Goal: Information Seeking & Learning: Learn about a topic

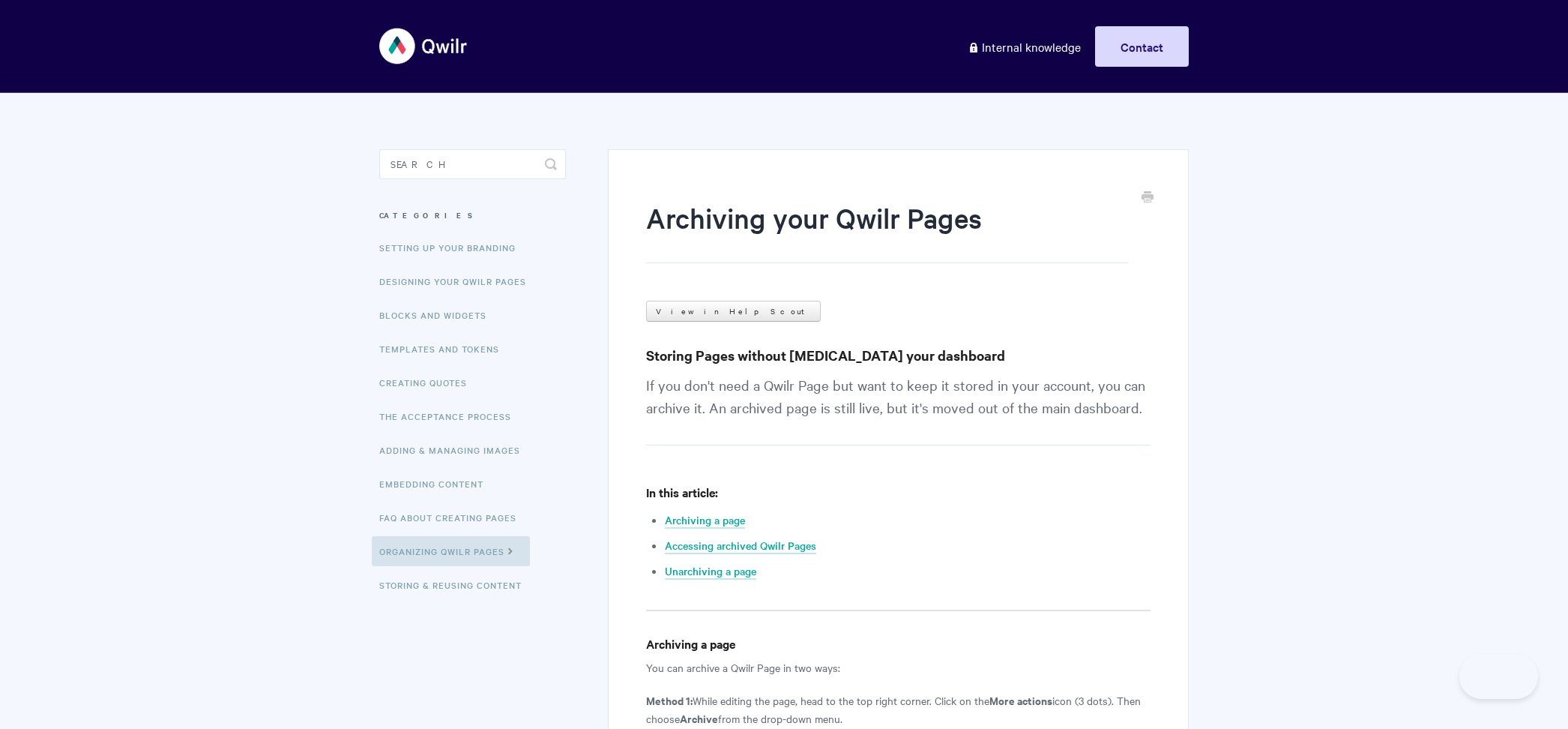
click at [464, 162] on input "Search" at bounding box center [472, 163] width 187 height 30
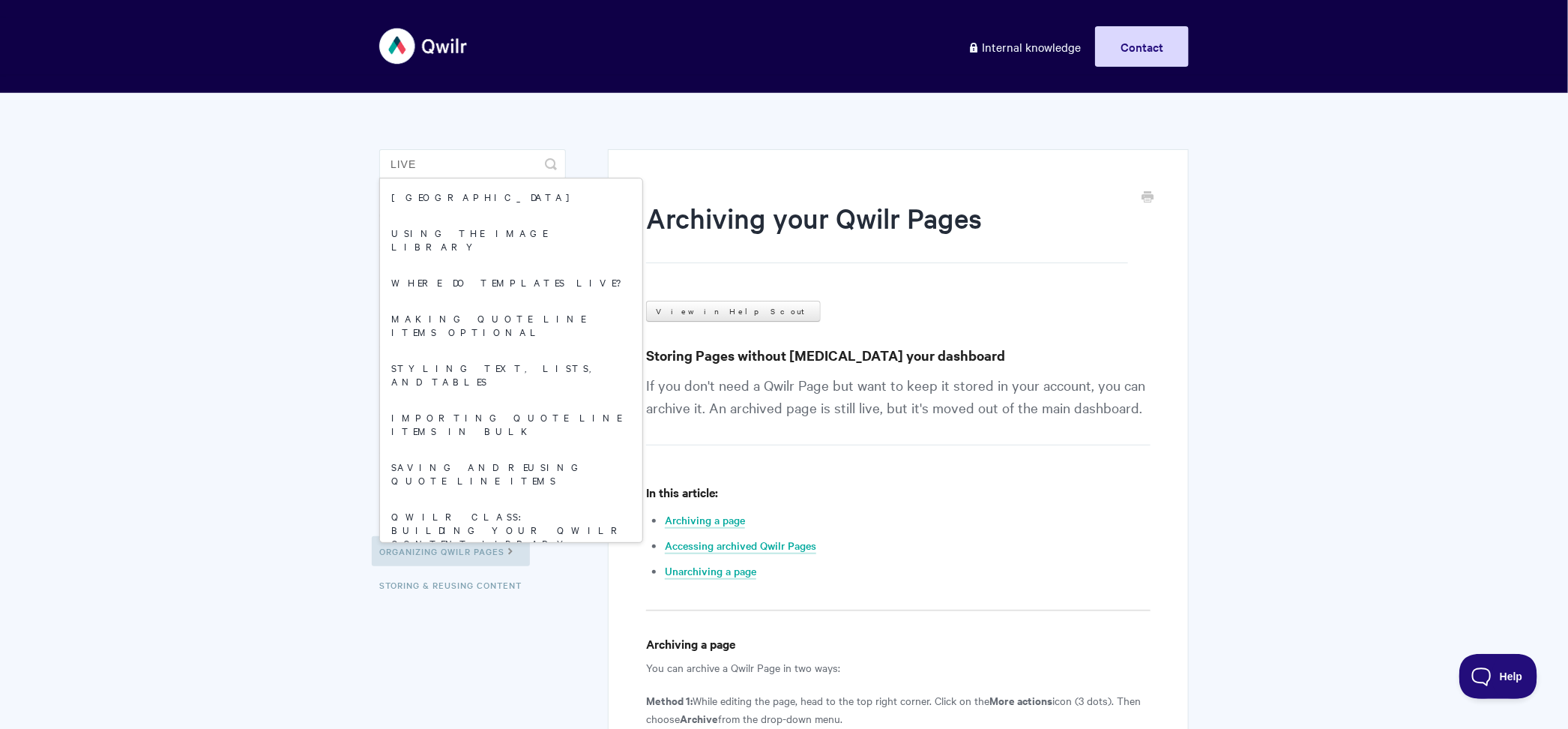
type input "live"
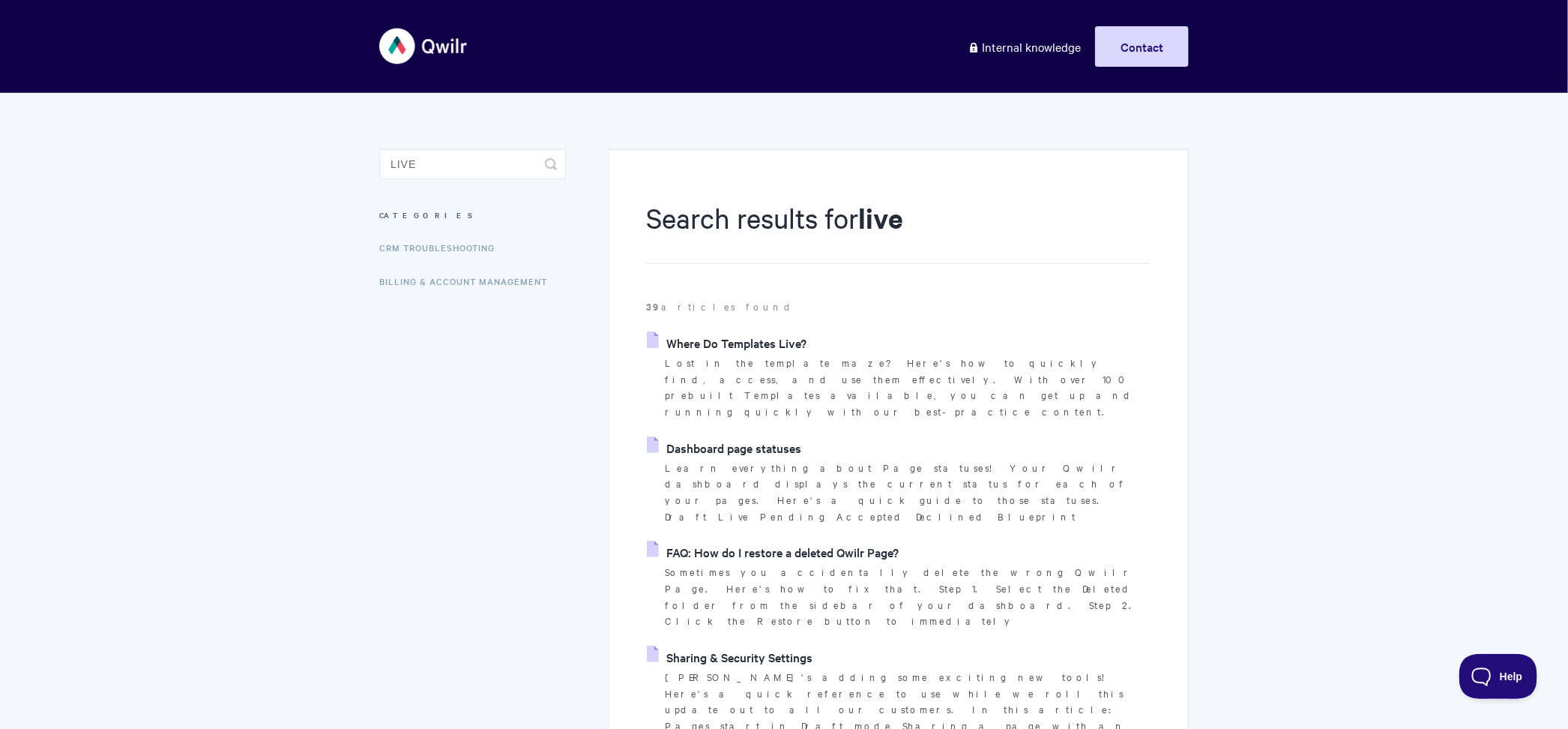
click at [759, 436] on link "Dashboard page statuses" at bounding box center [724, 447] width 154 height 23
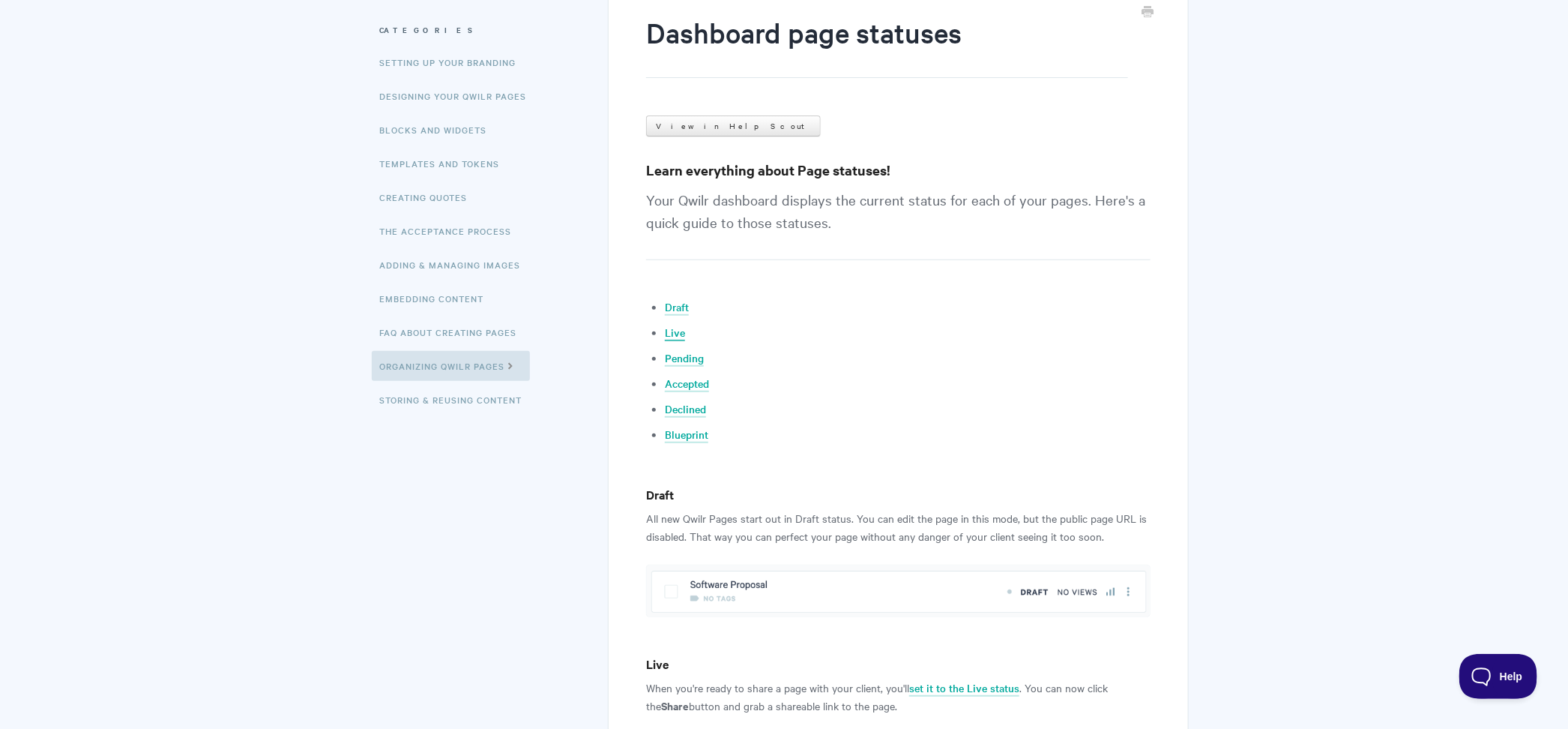
click at [680, 333] on link "Live" at bounding box center [674, 332] width 20 height 16
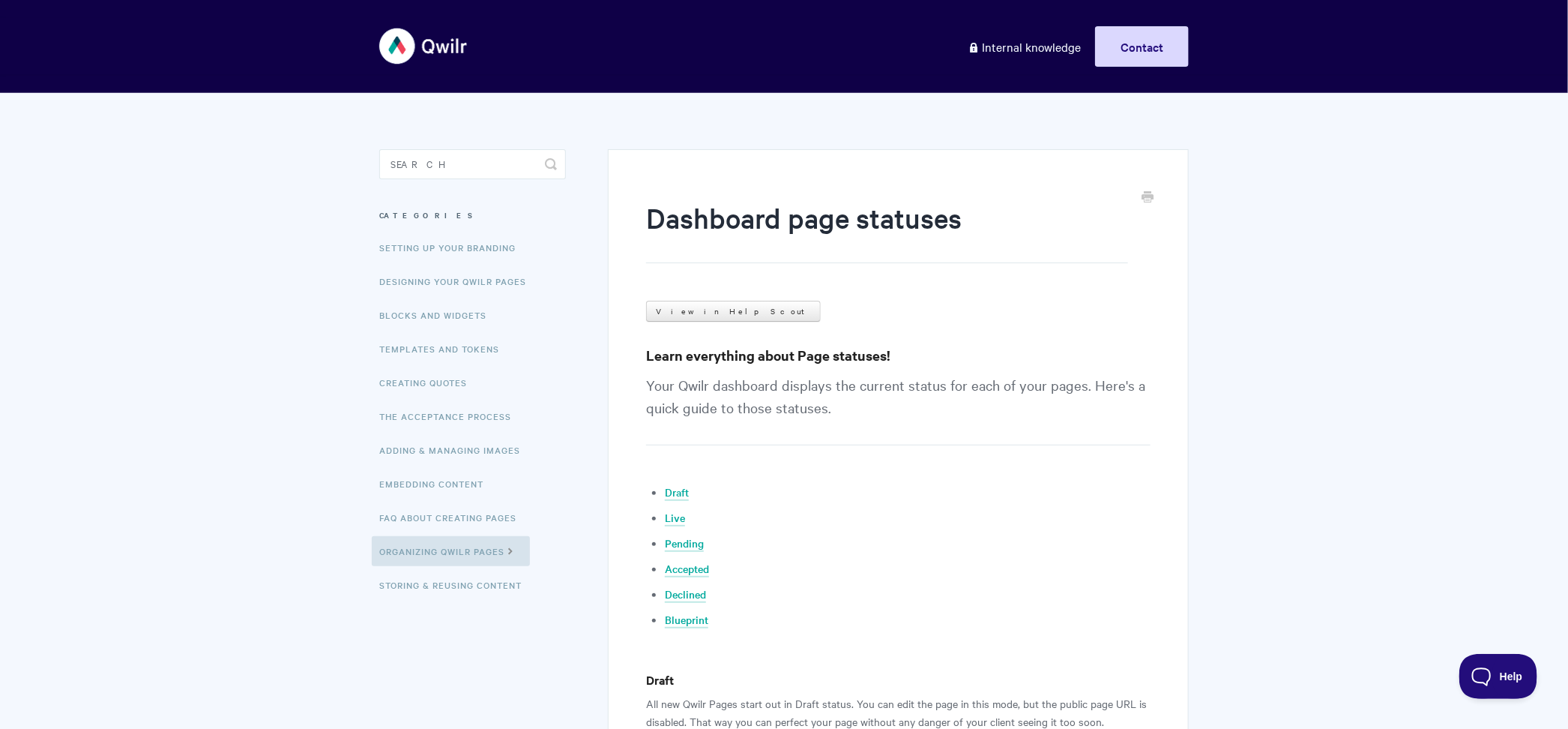
click at [433, 38] on img at bounding box center [423, 46] width 89 height 56
click at [434, 52] on img at bounding box center [423, 46] width 89 height 56
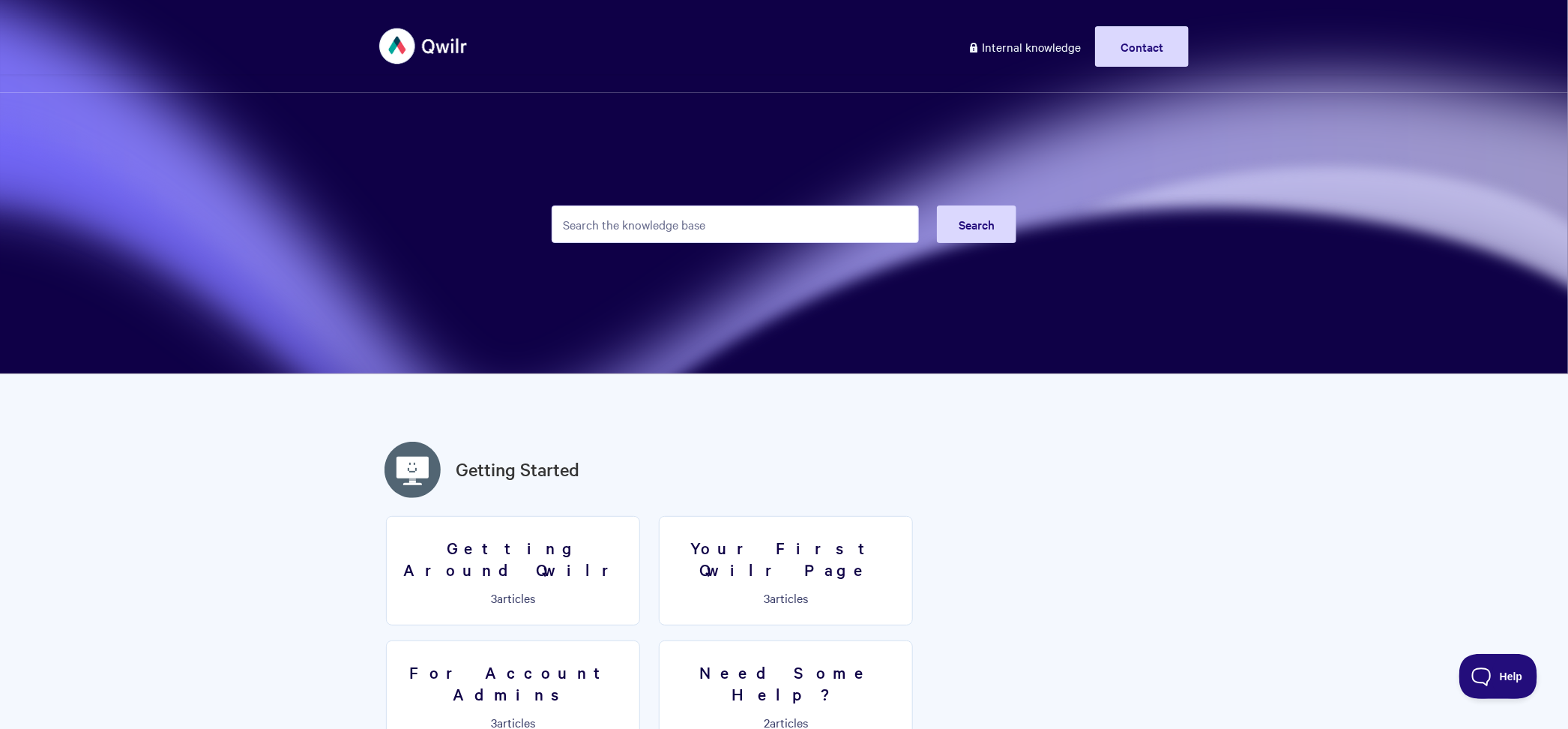
click at [596, 219] on input "Search the knowledge base" at bounding box center [735, 224] width 368 height 38
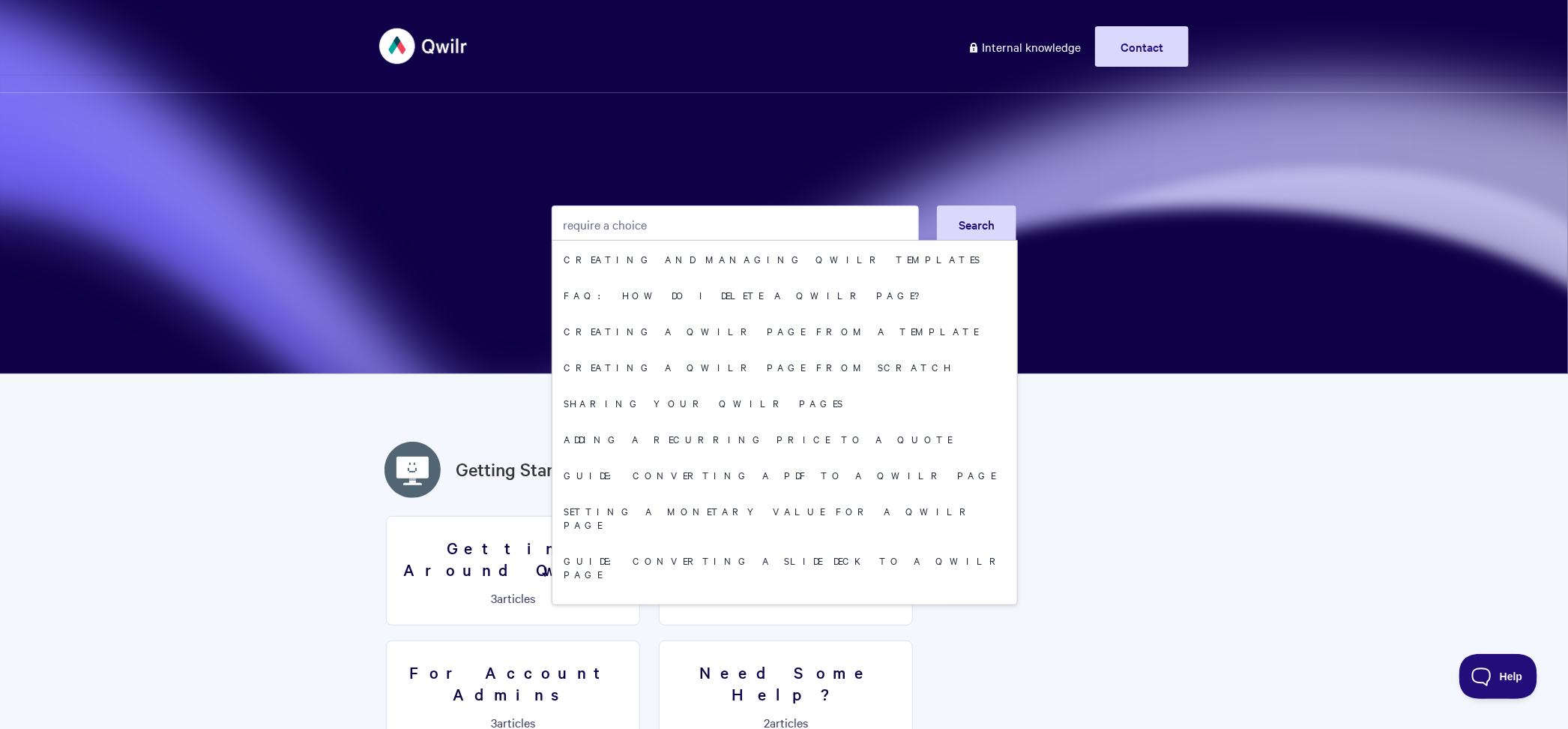
type input "require a choice"
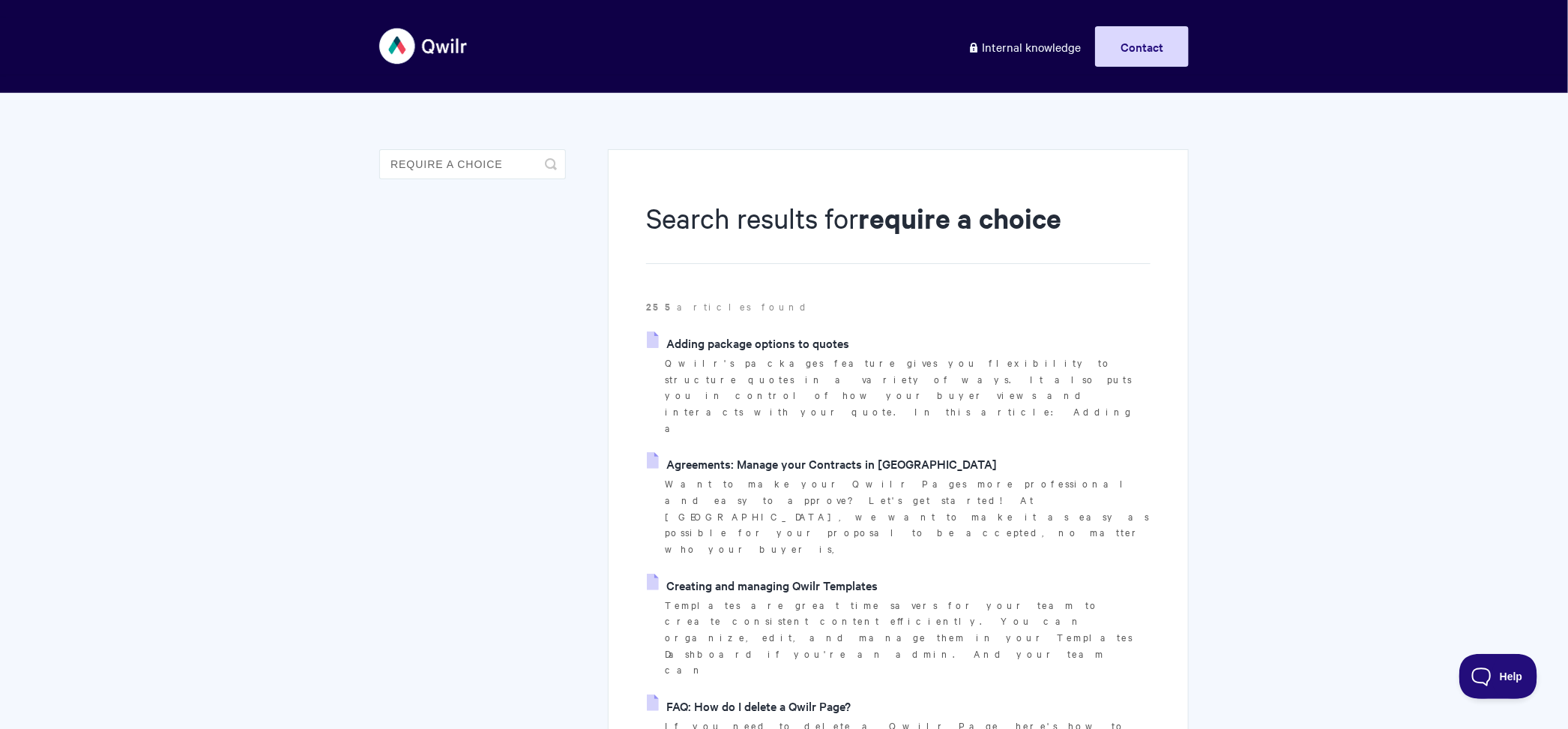
click at [712, 345] on link "Adding package options to quotes" at bounding box center [748, 343] width 203 height 23
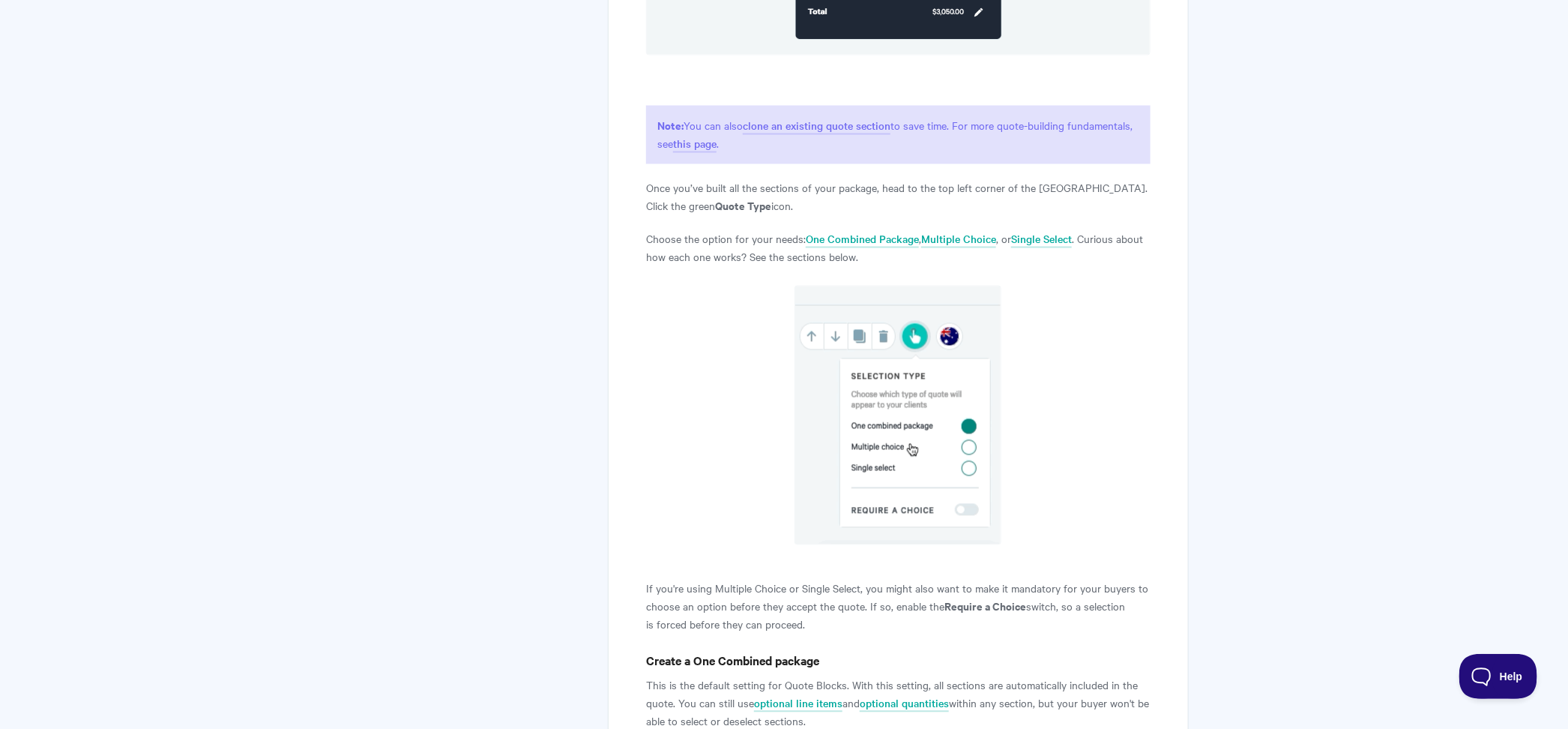
click at [657, 303] on p at bounding box center [898, 415] width 504 height 259
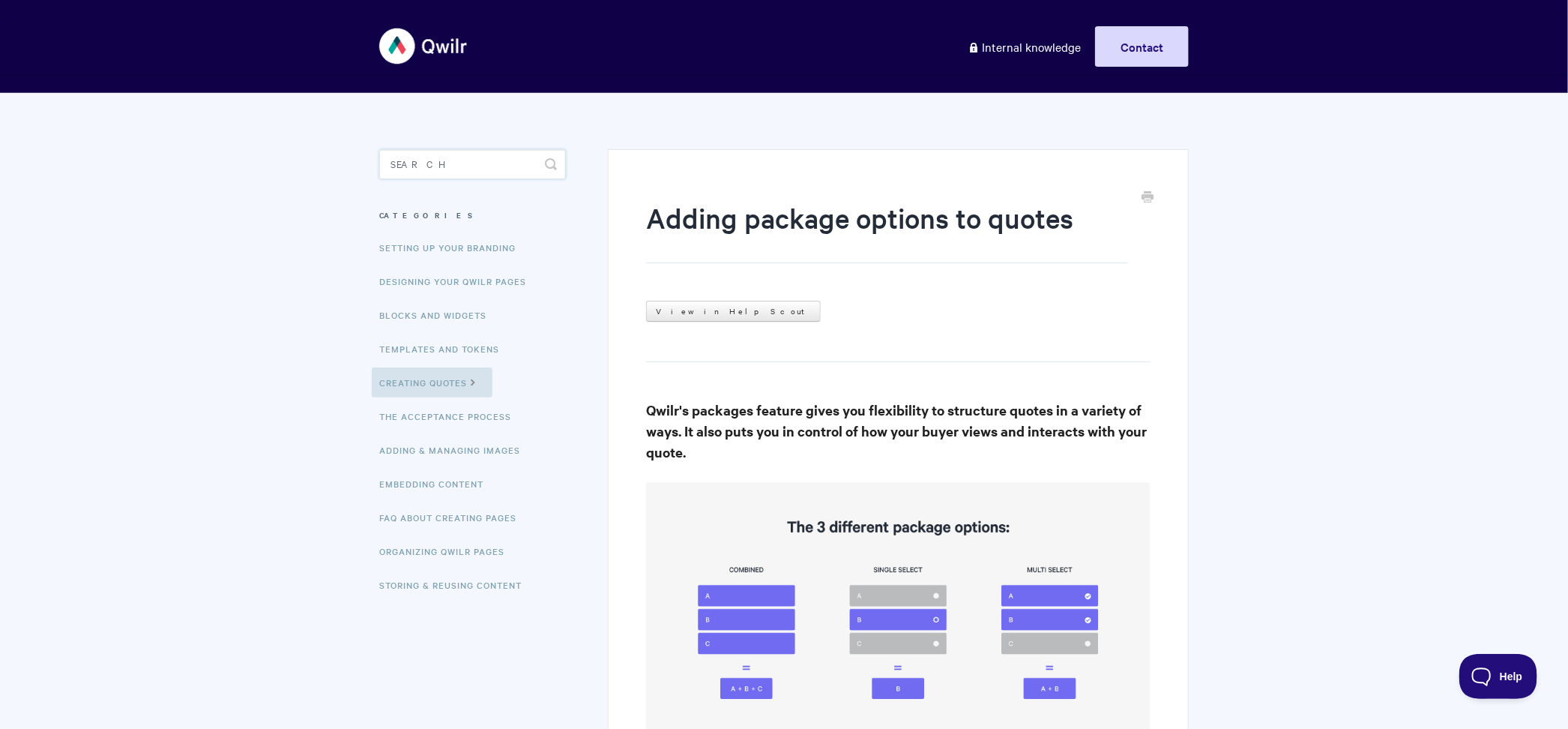
click at [475, 159] on input "Search" at bounding box center [472, 163] width 187 height 30
type input "accept block"
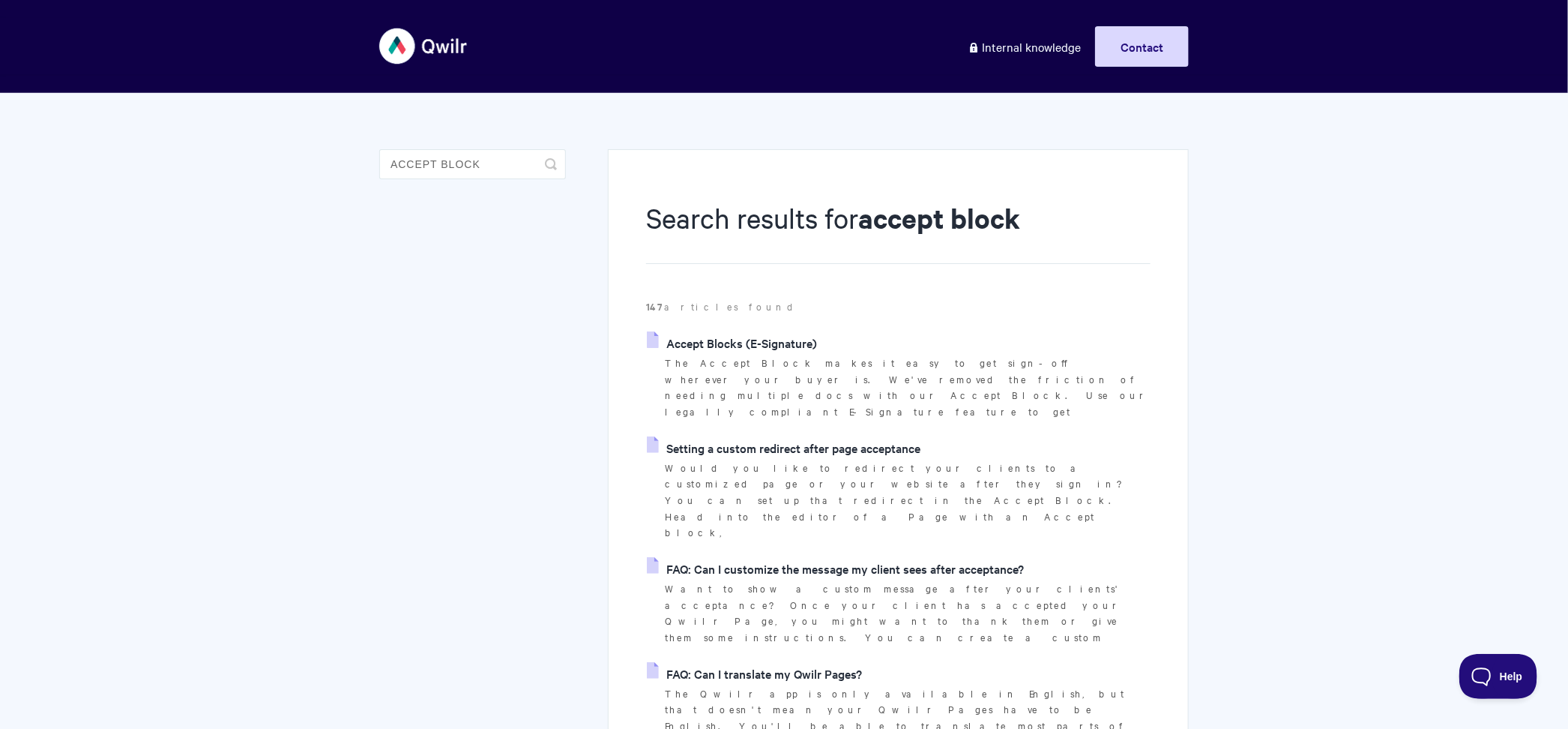
click at [796, 340] on link "Accept Blocks (E-Signature)" at bounding box center [731, 343] width 170 height 23
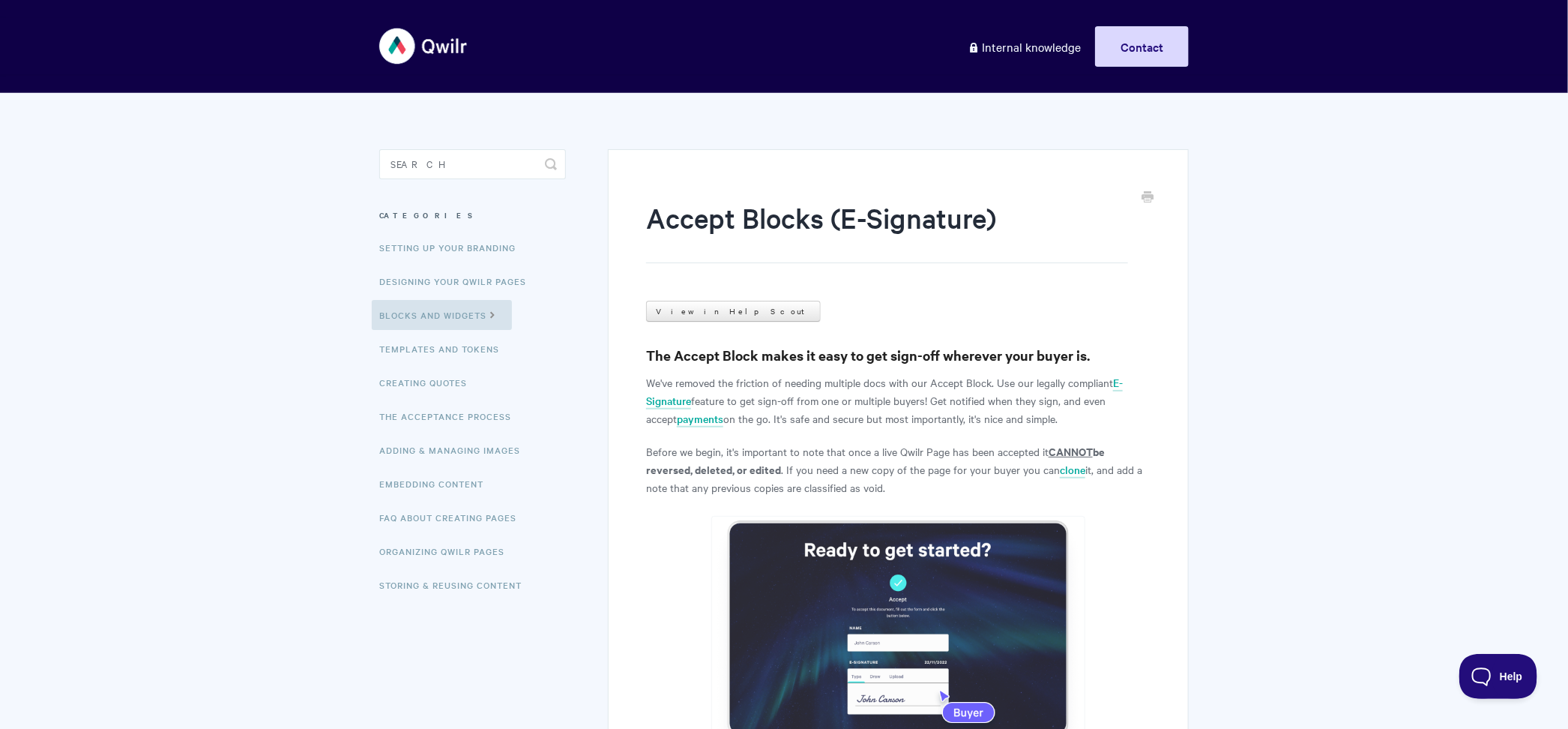
click at [434, 185] on aside "Toggle Search Categories Setting up your Branding Designing Your Qwilr Pages Bl…" at bounding box center [472, 387] width 187 height 476
click at [459, 175] on input "Search" at bounding box center [472, 163] width 187 height 30
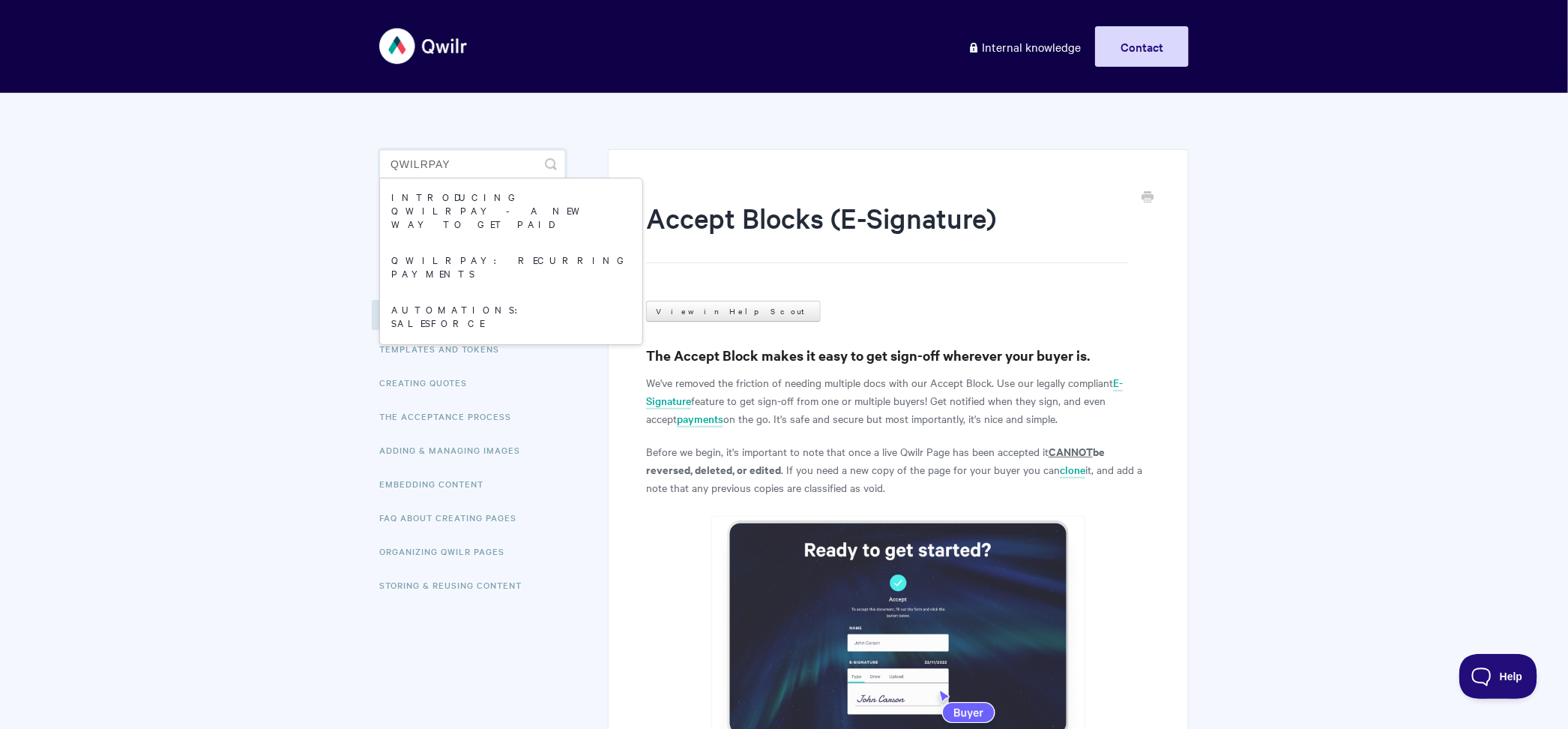
type input "qwilrpay"
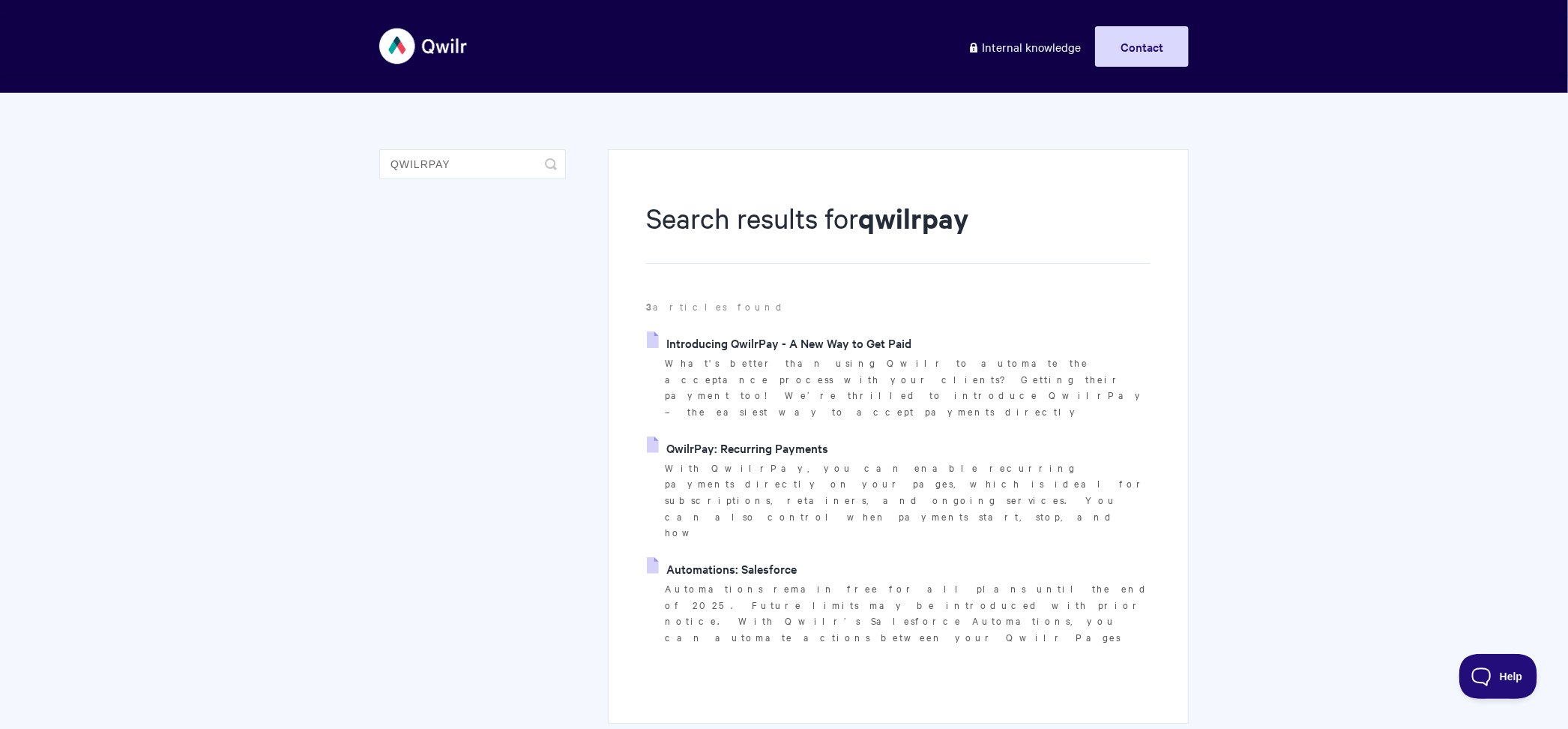
click at [708, 355] on p "What's better than using Qwilr to automate the acceptance process with your cli…" at bounding box center [907, 387] width 486 height 65
click at [730, 342] on link "Introducing QwilrPay - A New Way to Get Paid" at bounding box center [779, 343] width 265 height 23
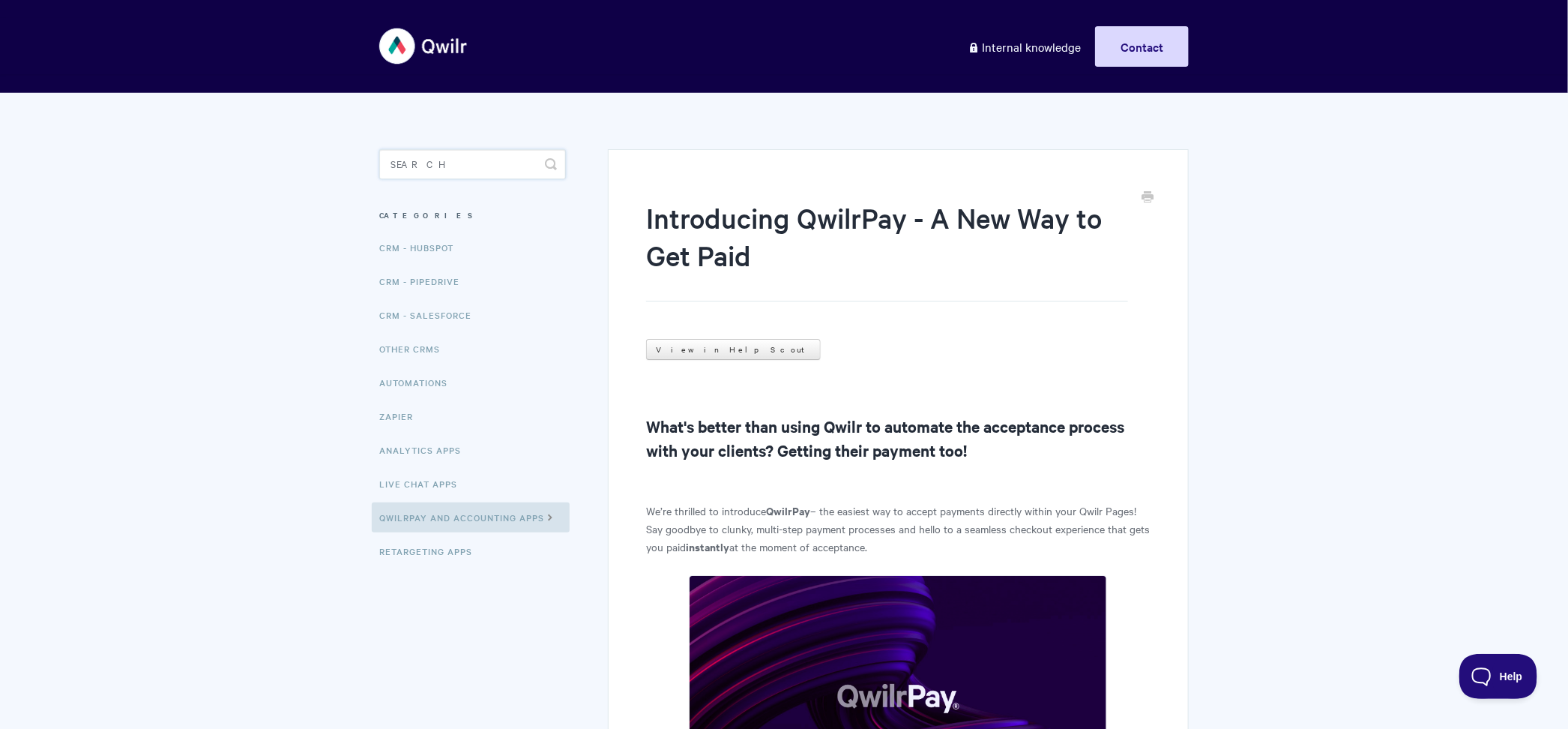
click at [469, 162] on input "Search" at bounding box center [472, 163] width 187 height 30
type input "undo"
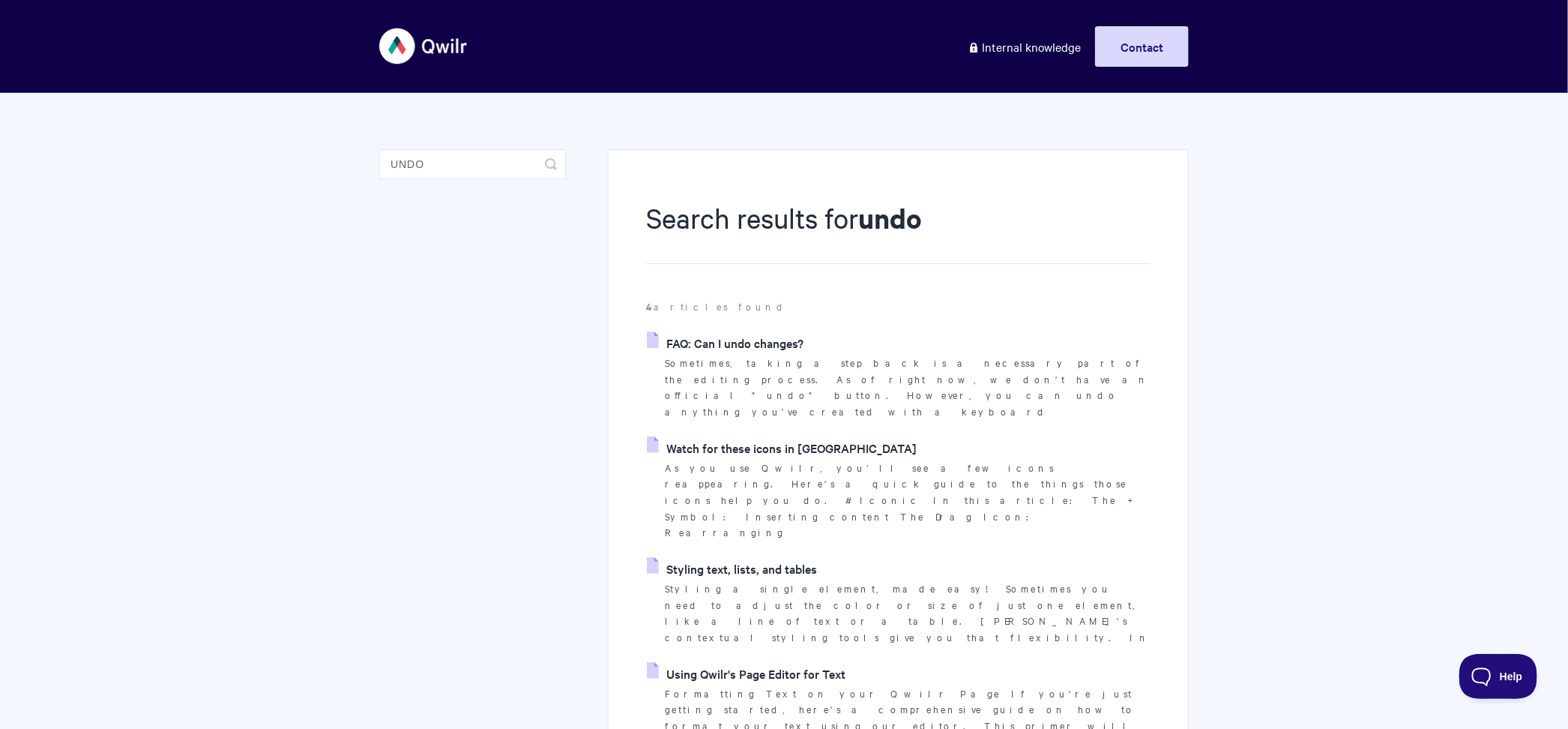
click at [774, 338] on link "FAQ: Can I undo changes?" at bounding box center [725, 343] width 157 height 23
